Goal: Information Seeking & Learning: Understand process/instructions

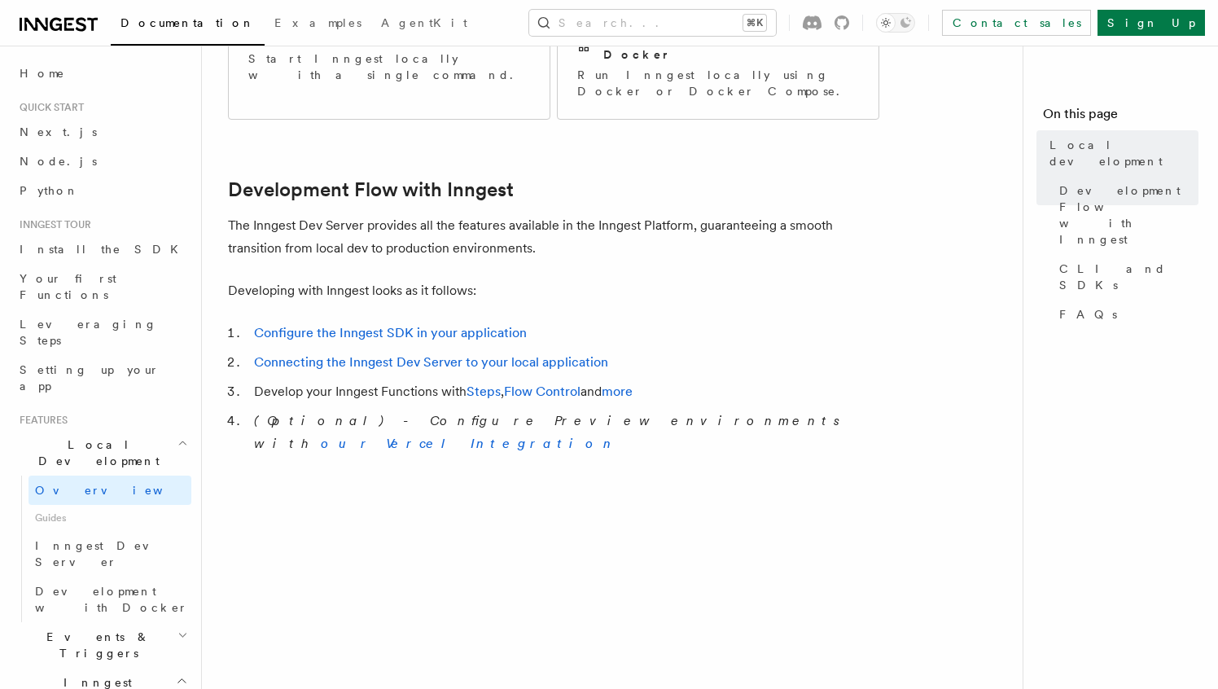
scroll to position [781, 0]
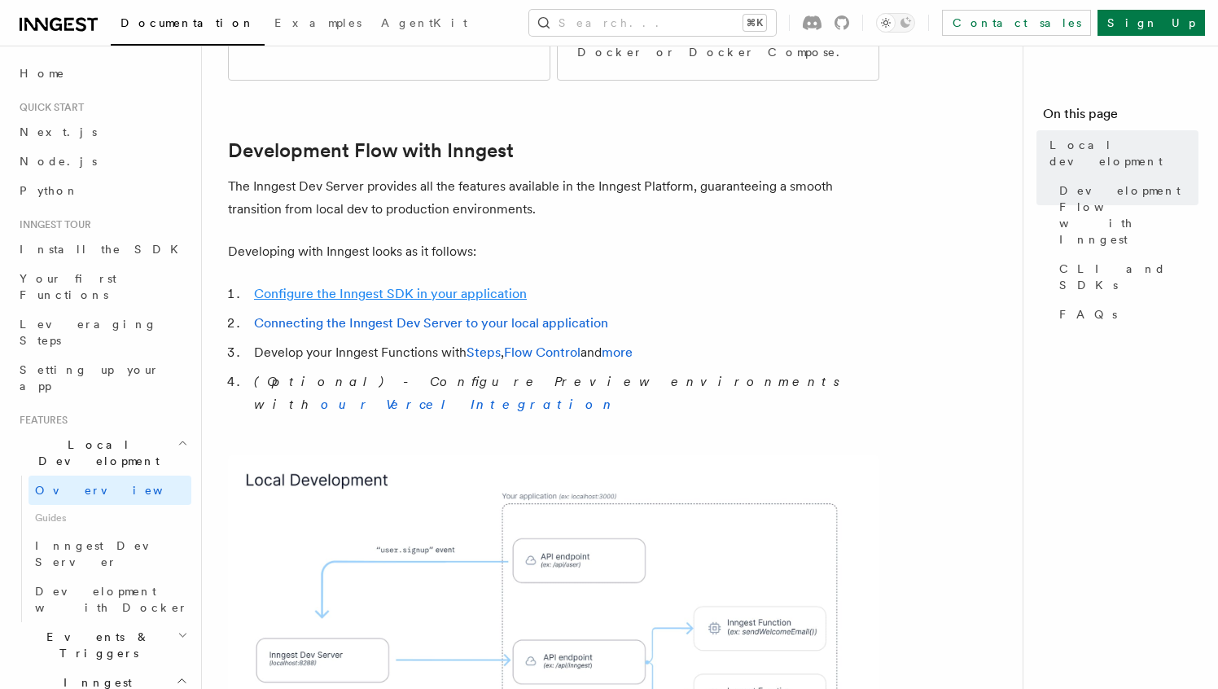
click at [448, 286] on link "Configure the Inngest SDK in your application" at bounding box center [390, 293] width 273 height 15
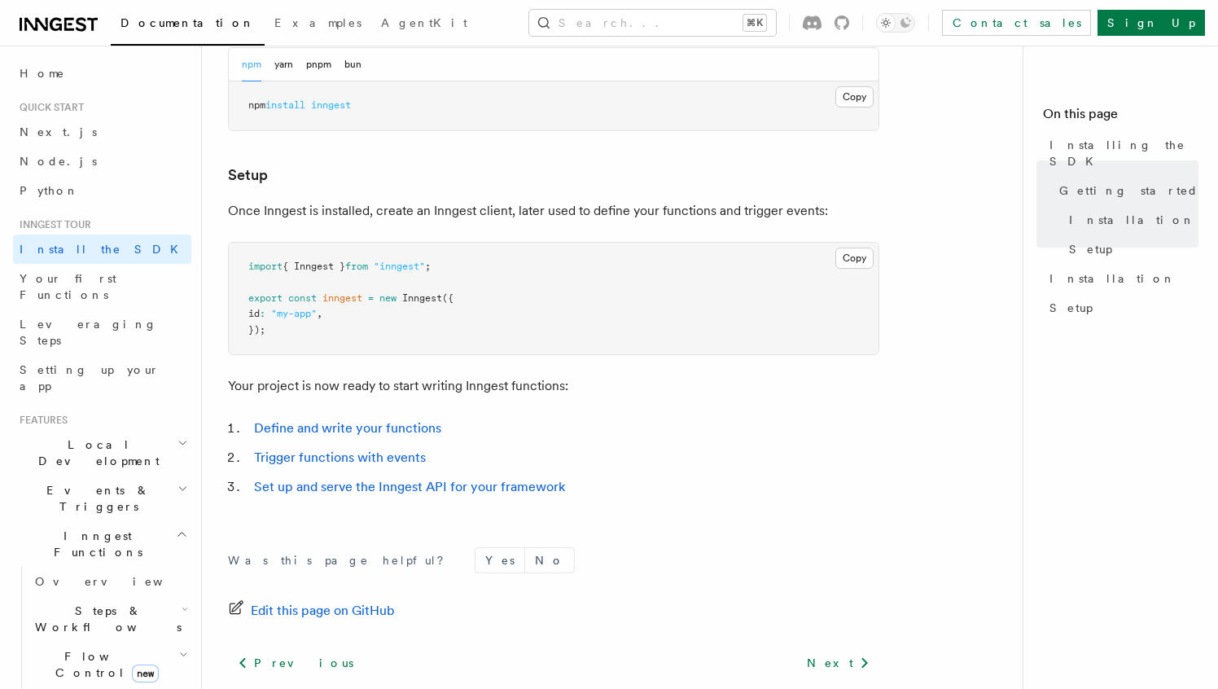
scroll to position [662, 0]
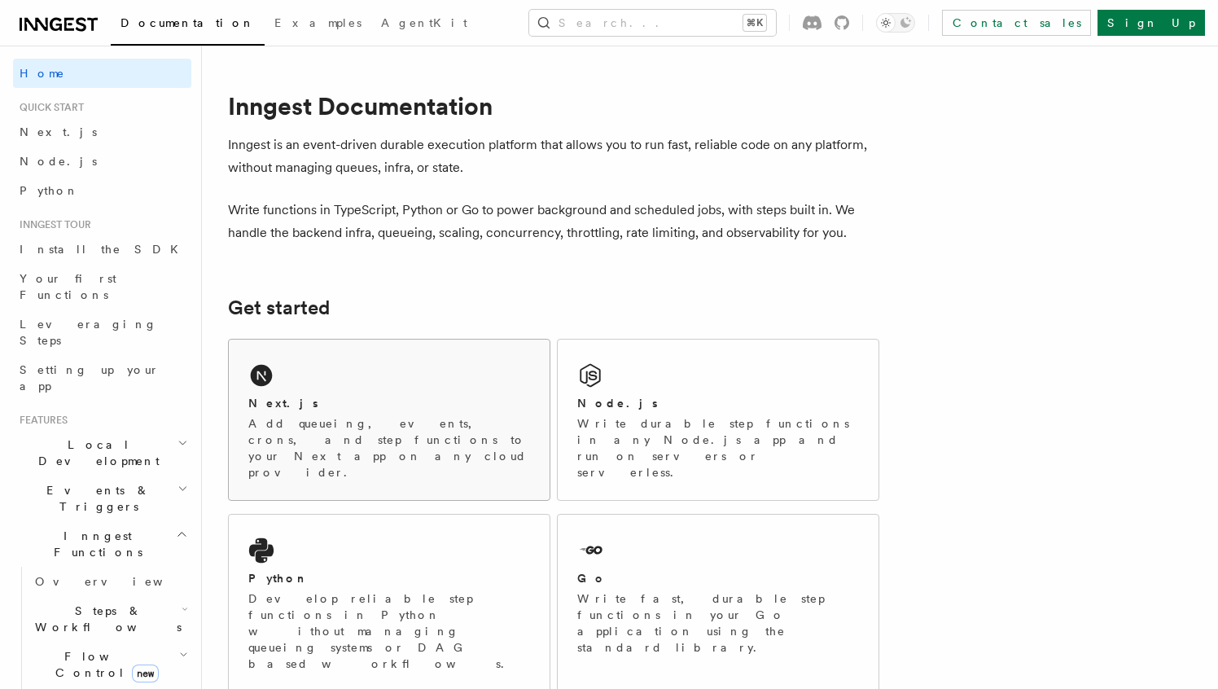
click at [447, 377] on div "Next.js Add queueing, events, crons, and step functions to your Next app on any…" at bounding box center [389, 419] width 321 height 160
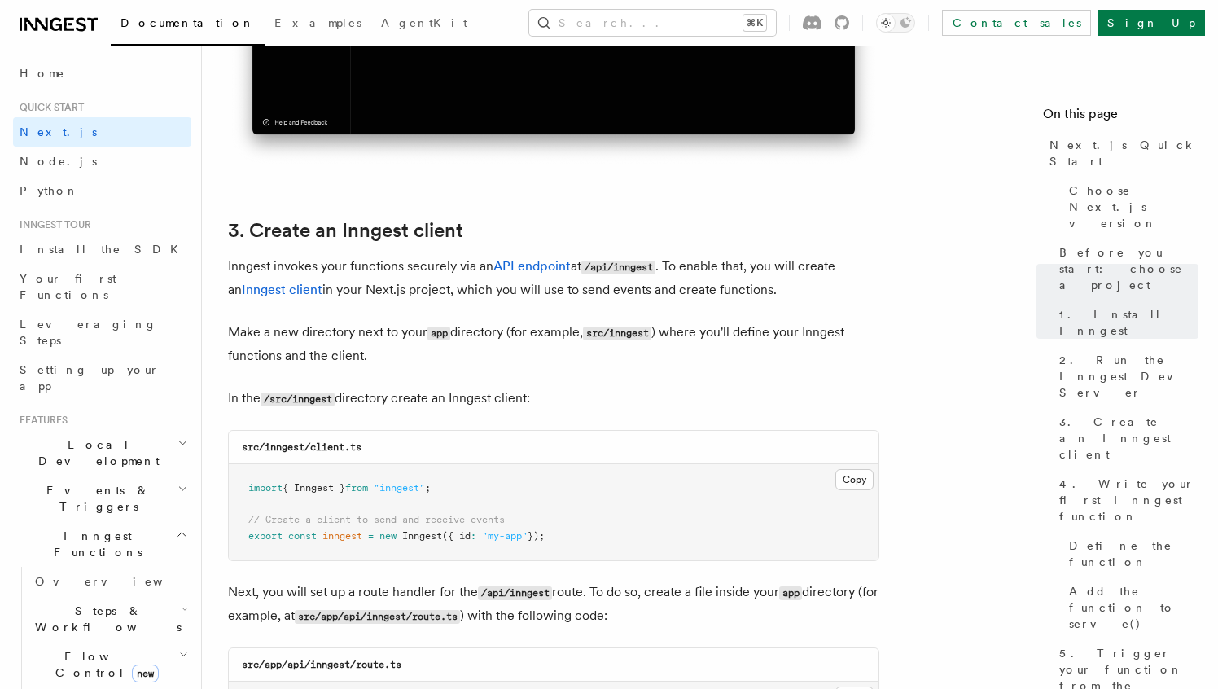
scroll to position [1792, 0]
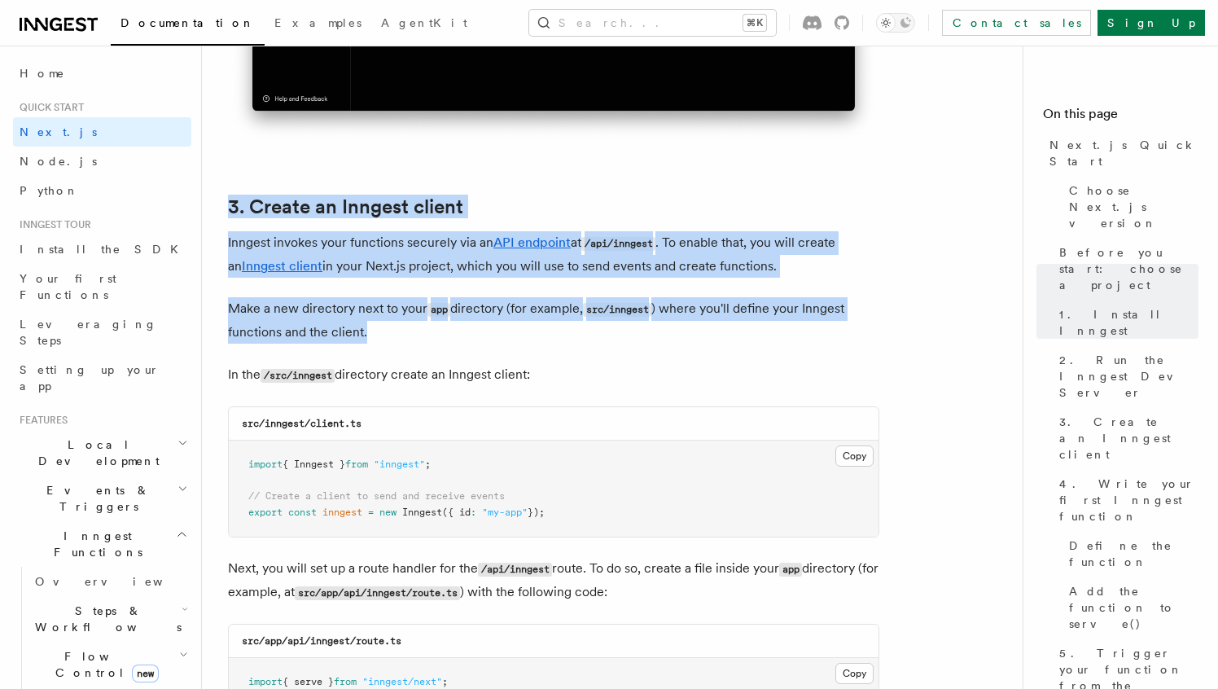
drag, startPoint x: 248, startPoint y: 150, endPoint x: 549, endPoint y: 303, distance: 337.8
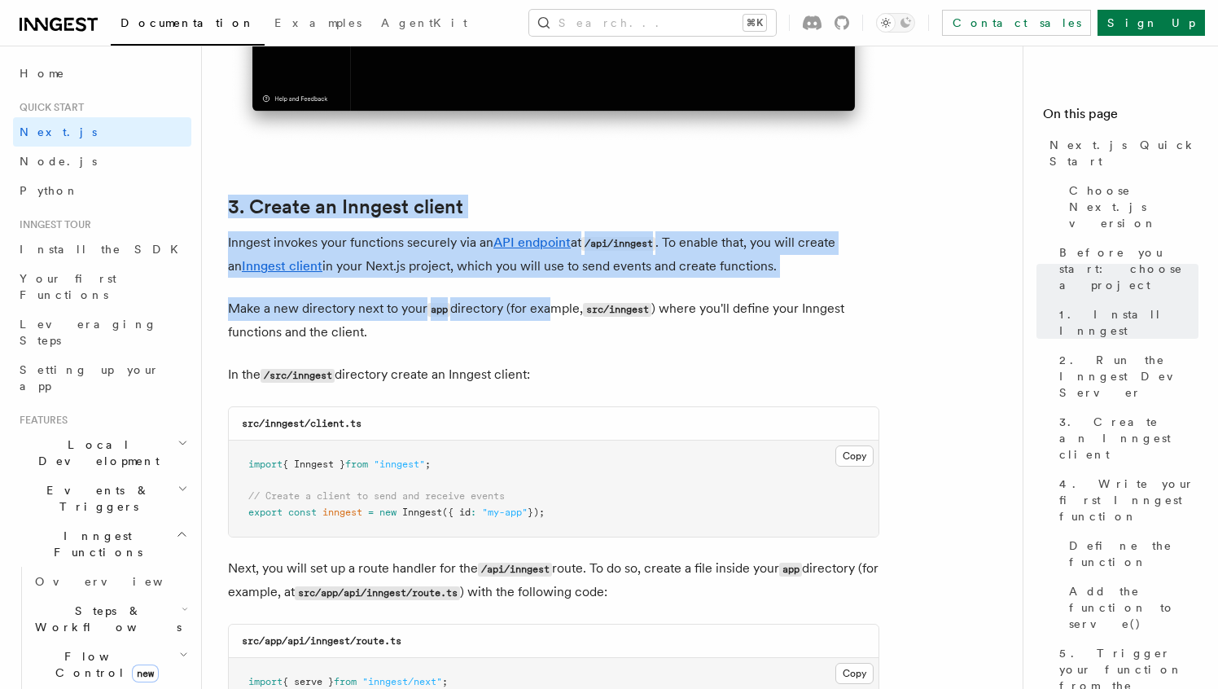
click at [585, 269] on p "Inngest invokes your functions securely via an API endpoint at /api/inngest . T…" at bounding box center [553, 254] width 651 height 46
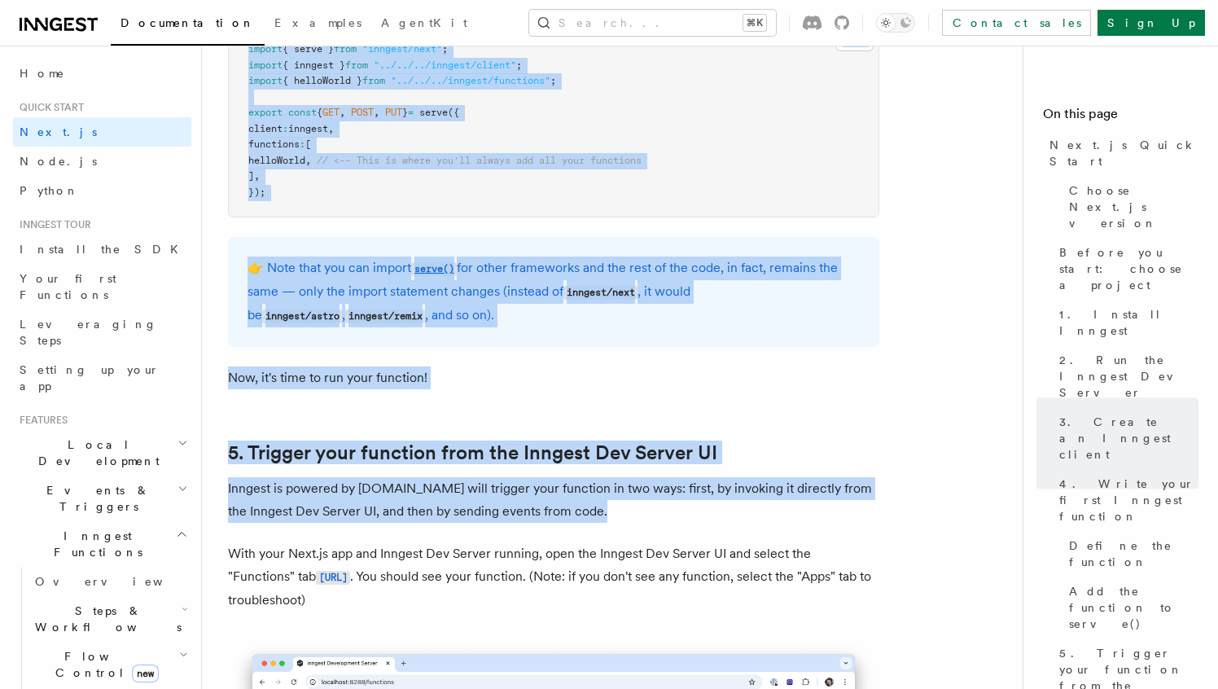
scroll to position [3448, 0]
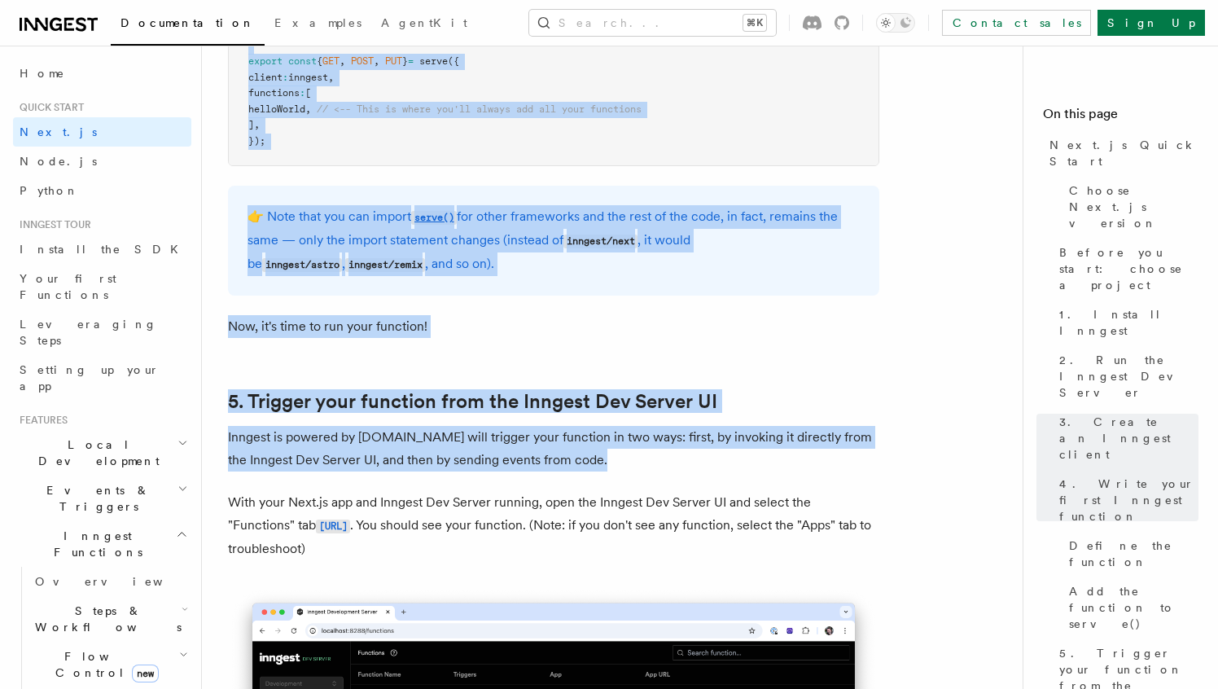
drag, startPoint x: 253, startPoint y: 194, endPoint x: 468, endPoint y: 575, distance: 437.4
copy article "3. Create an Inngest client Inngest invokes your functions securely via an API …"
